Goal: Task Accomplishment & Management: Use online tool/utility

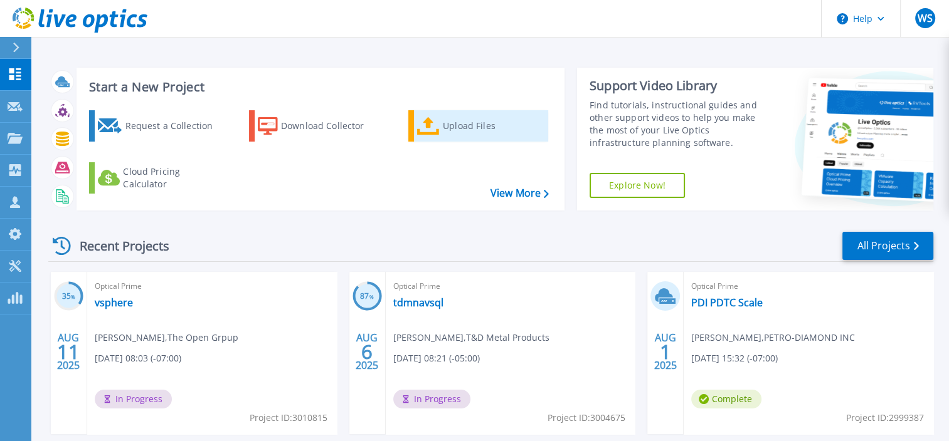
click at [431, 129] on icon at bounding box center [428, 126] width 23 height 18
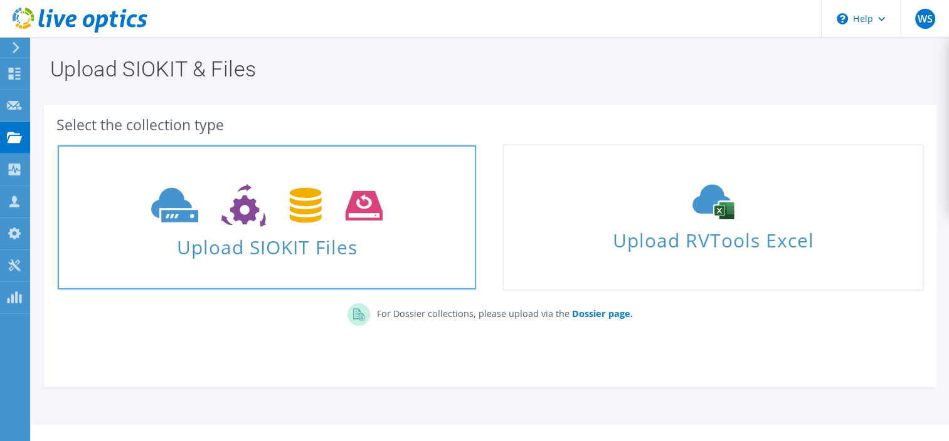
click at [286, 231] on span "Upload SIOKIT Files" at bounding box center [267, 243] width 418 height 27
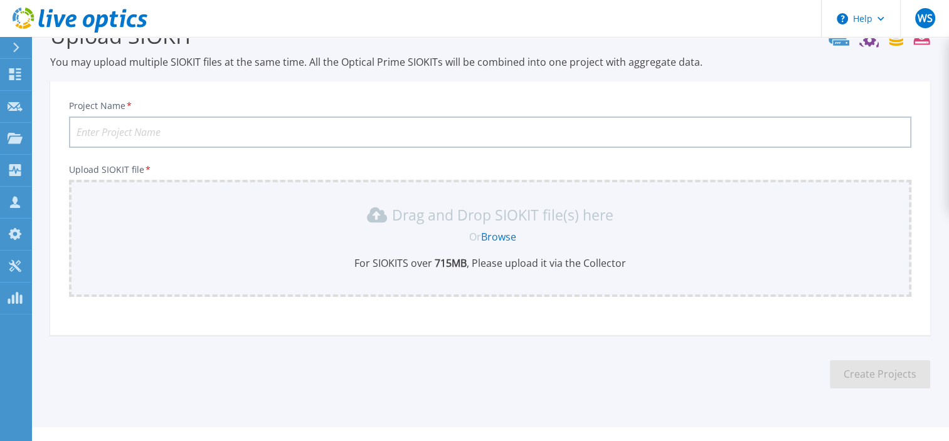
scroll to position [57, 0]
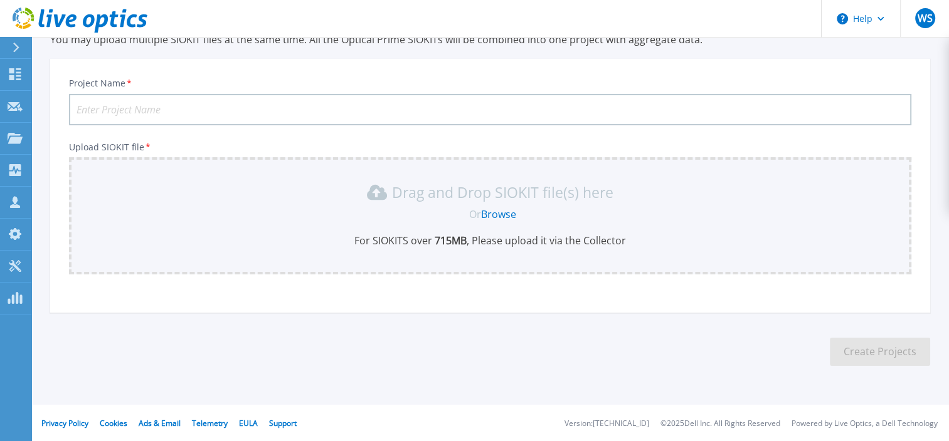
click at [166, 113] on input "Project Name *" at bounding box center [490, 109] width 842 height 31
type input "Kriya"
click at [502, 211] on link "Browse" at bounding box center [498, 215] width 35 height 14
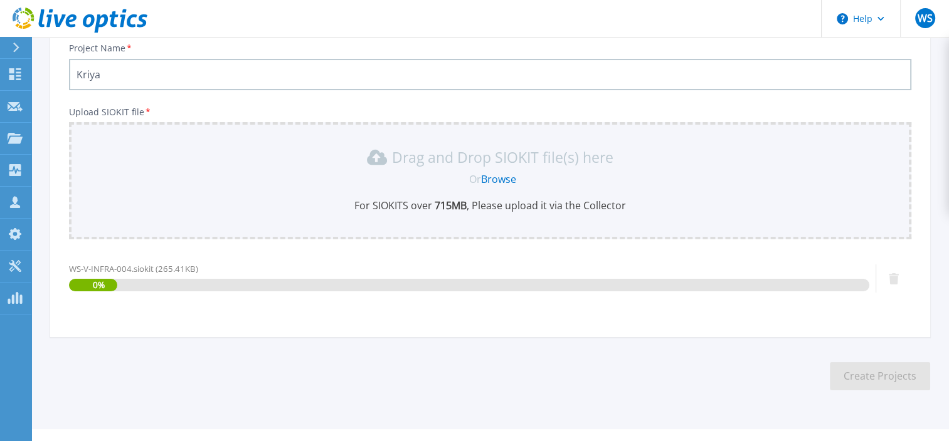
scroll to position [117, 0]
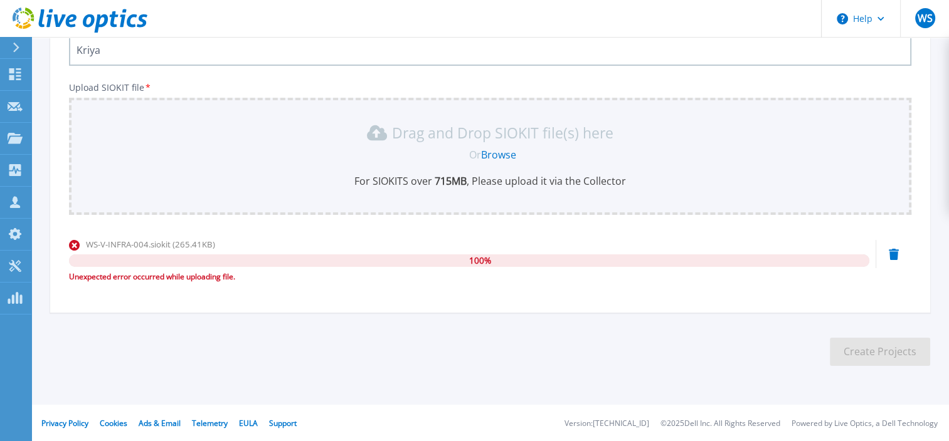
click at [211, 261] on div "100 %" at bounding box center [469, 261] width 800 height 13
click at [75, 241] on icon at bounding box center [74, 245] width 11 height 11
click at [246, 252] on div "WS-V-INFRA-004.siokit (265.41KB) 100 % Unexpected error occurred while uploadin…" at bounding box center [469, 260] width 800 height 45
click at [502, 151] on link "Browse" at bounding box center [498, 155] width 35 height 14
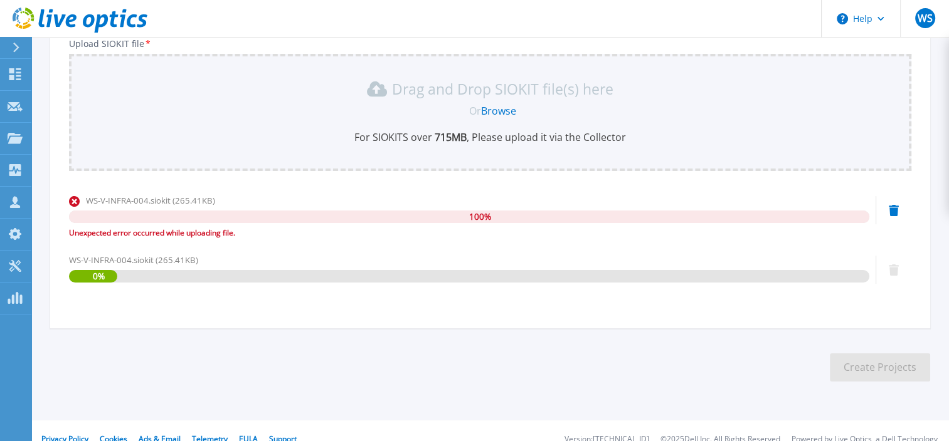
scroll to position [176, 0]
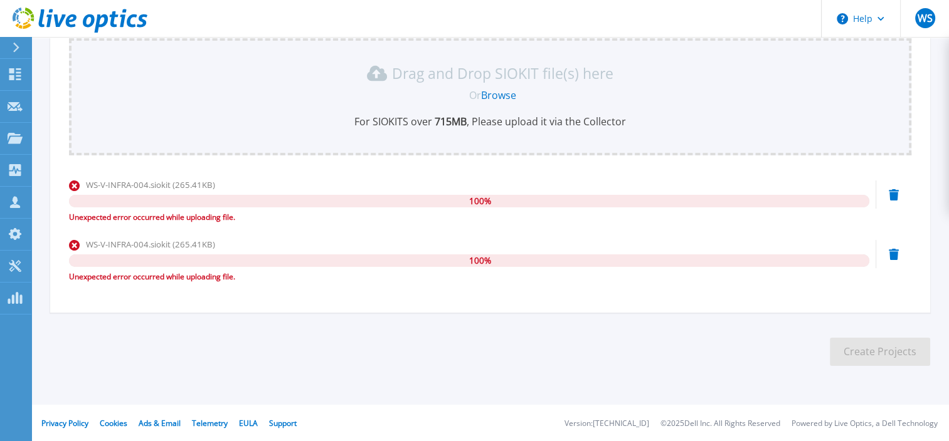
click at [75, 243] on icon at bounding box center [74, 245] width 11 height 11
click at [78, 184] on icon at bounding box center [74, 186] width 11 height 11
click at [894, 197] on icon at bounding box center [893, 194] width 10 height 11
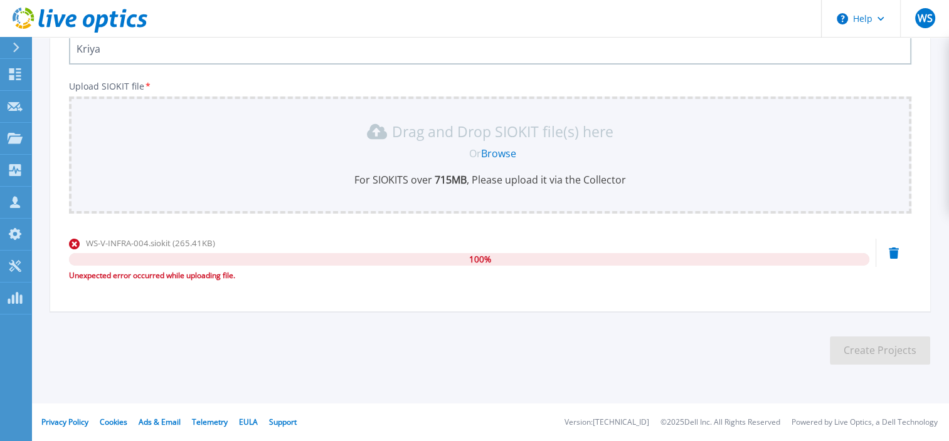
scroll to position [117, 0]
click at [890, 255] on icon at bounding box center [893, 254] width 10 height 11
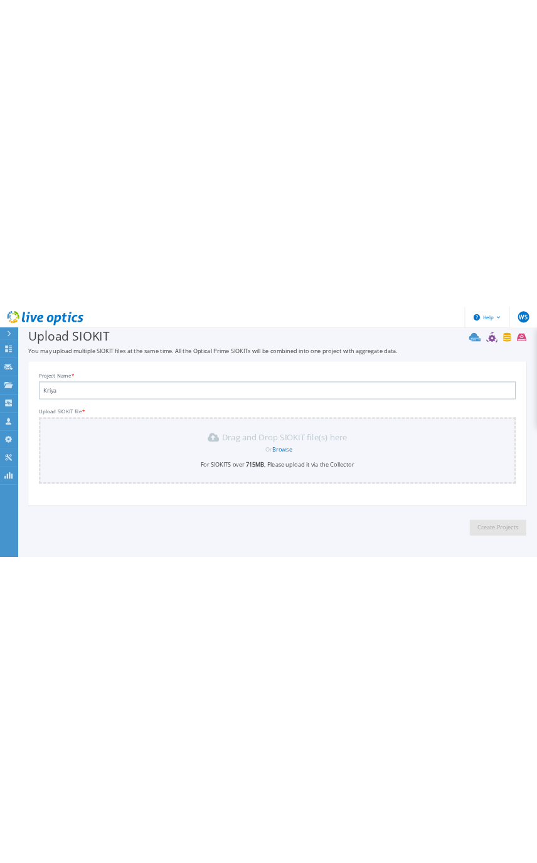
scroll to position [0, 0]
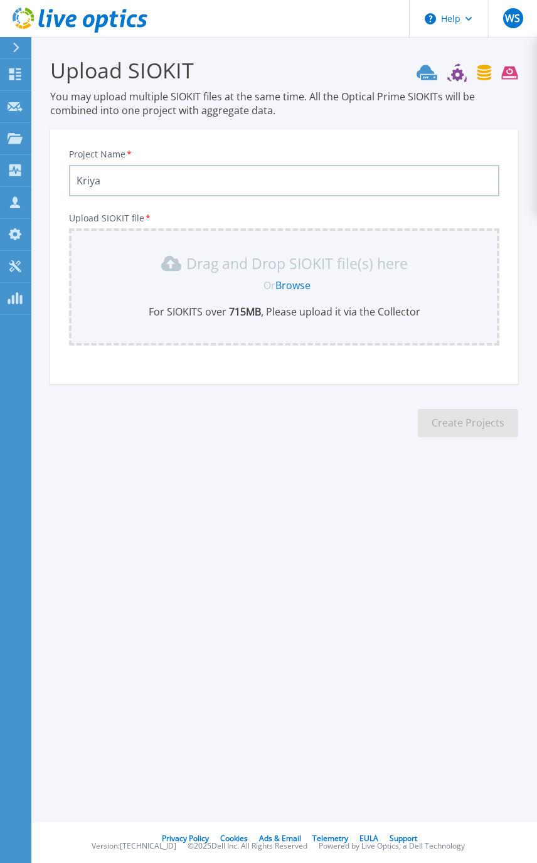
click at [294, 287] on link "Browse" at bounding box center [292, 285] width 35 height 14
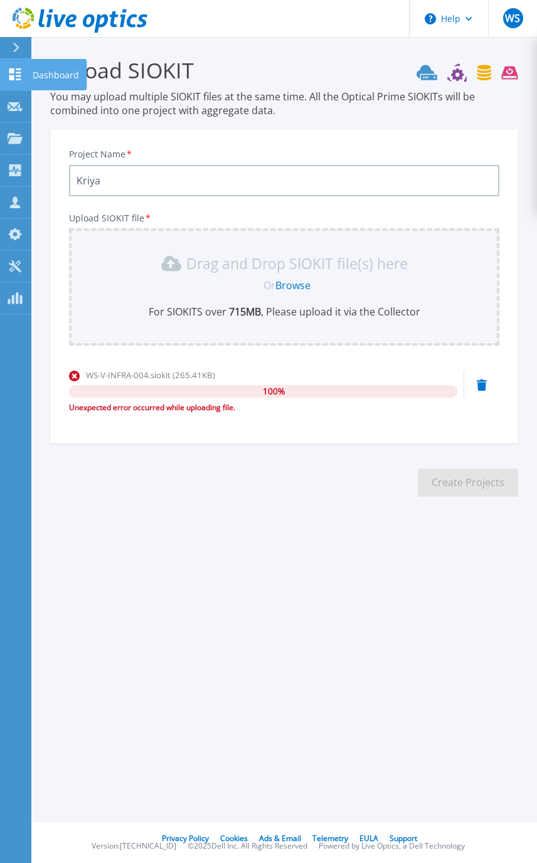
click at [13, 70] on icon at bounding box center [15, 74] width 12 height 12
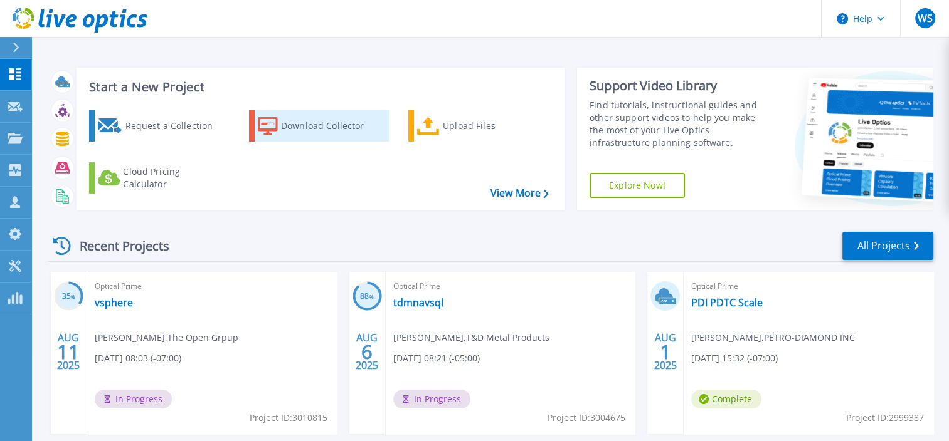
click at [308, 125] on div "Download Collector" at bounding box center [331, 125] width 100 height 25
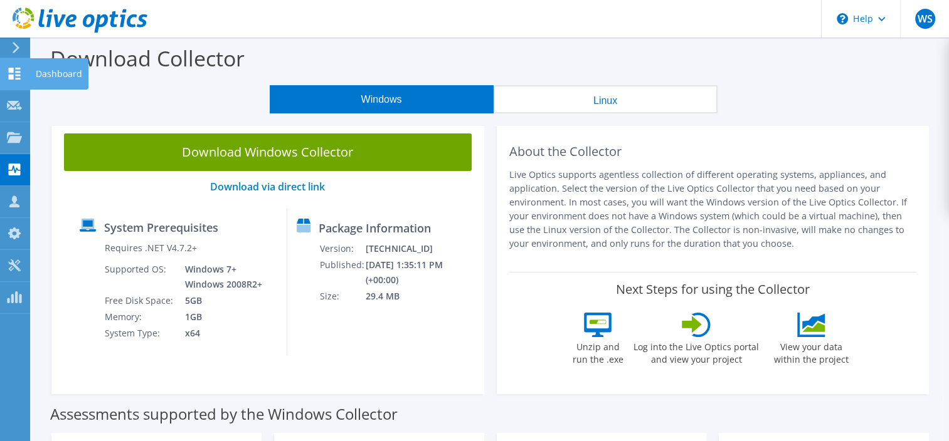
click at [8, 73] on icon at bounding box center [14, 74] width 15 height 12
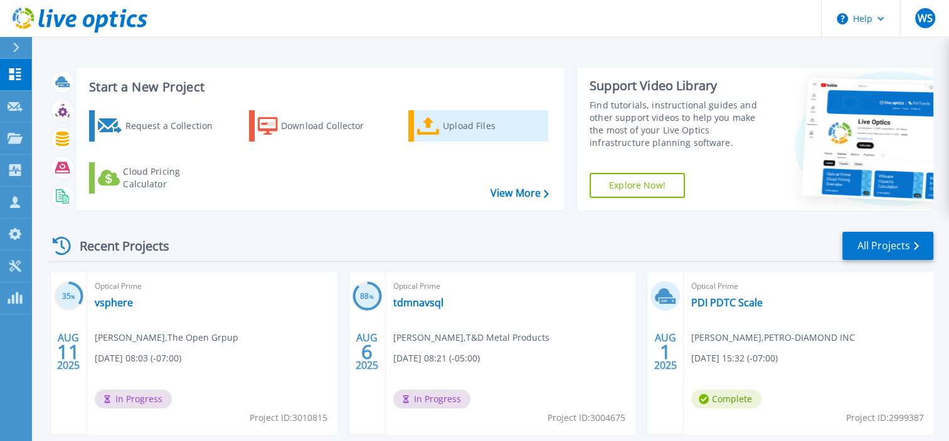
click at [439, 130] on link "Upload Files" at bounding box center [478, 125] width 140 height 31
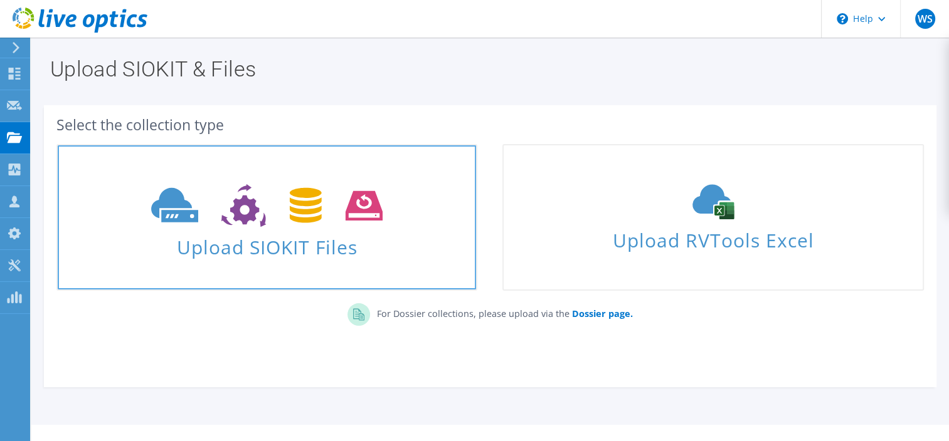
click at [320, 251] on span "Upload SIOKIT Files" at bounding box center [267, 243] width 418 height 27
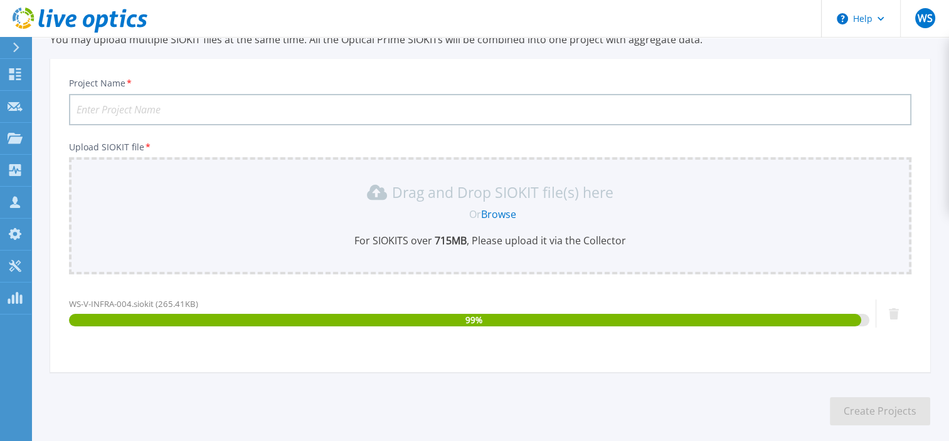
scroll to position [117, 0]
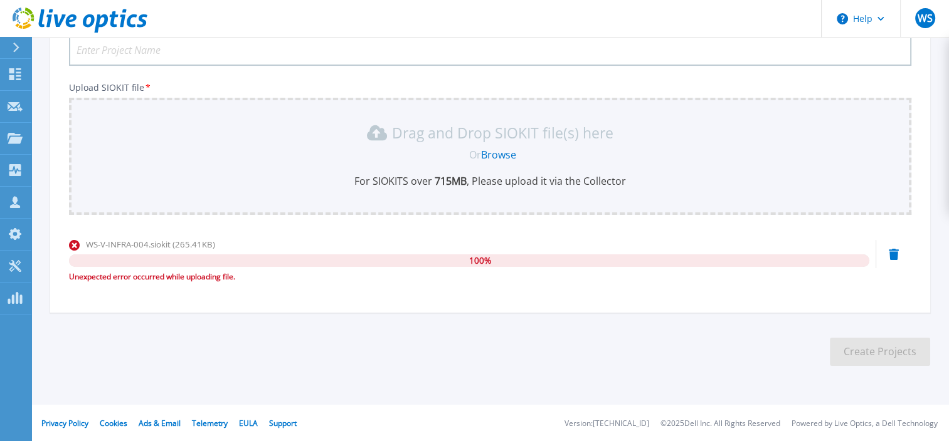
click at [893, 251] on icon at bounding box center [893, 254] width 10 height 11
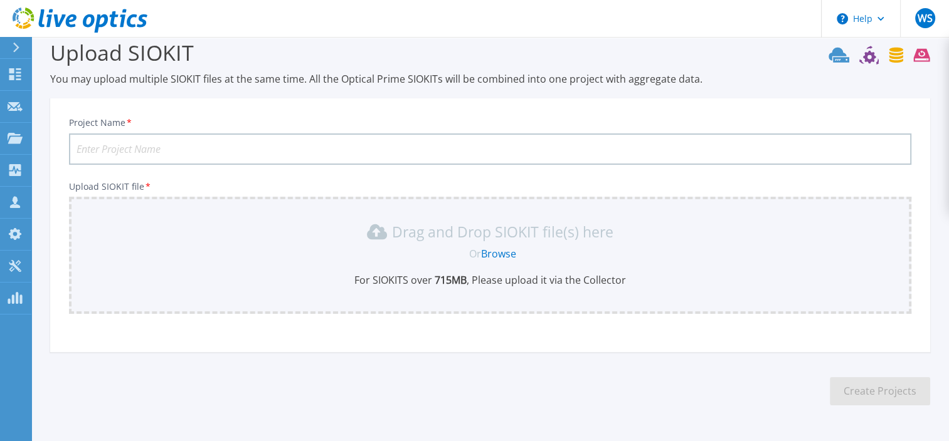
scroll to position [0, 0]
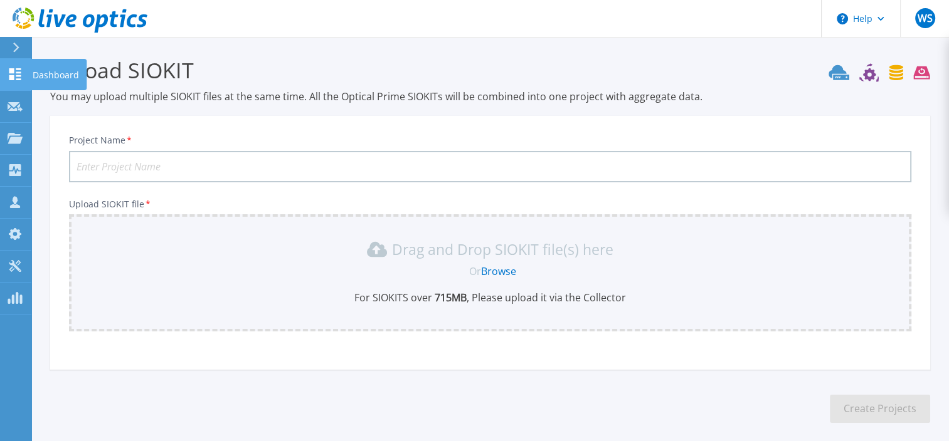
click at [14, 73] on icon at bounding box center [15, 74] width 15 height 12
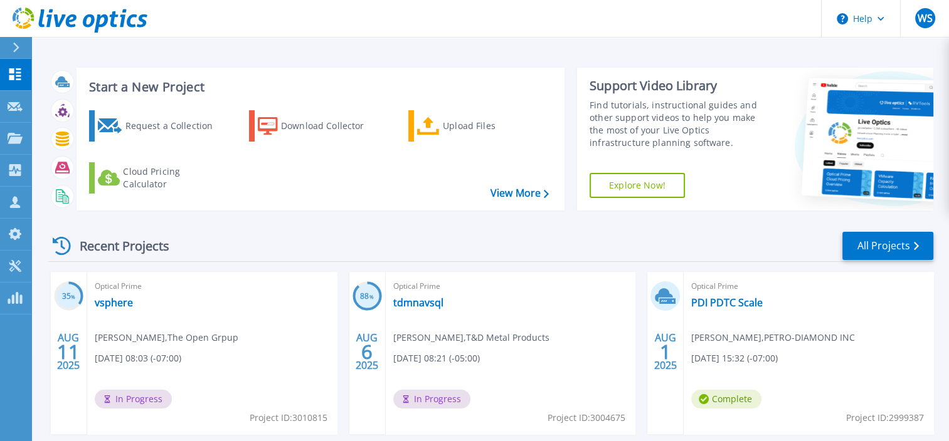
click at [584, 248] on div "Recent Projects All Projects" at bounding box center [490, 246] width 885 height 31
